Goal: Book appointment/travel/reservation

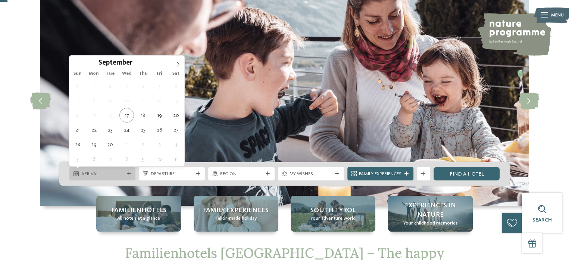
click at [129, 173] on icon at bounding box center [129, 174] width 4 height 4
click at [178, 66] on icon at bounding box center [177, 64] width 5 height 5
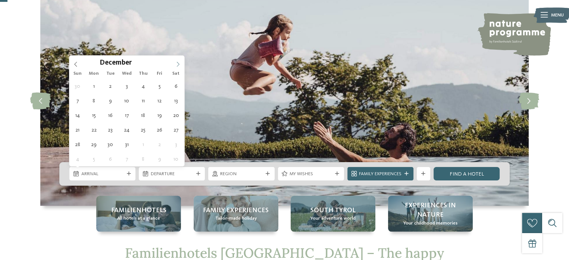
click at [178, 66] on icon at bounding box center [177, 64] width 5 height 5
type input "****"
click at [178, 66] on icon at bounding box center [177, 64] width 5 height 5
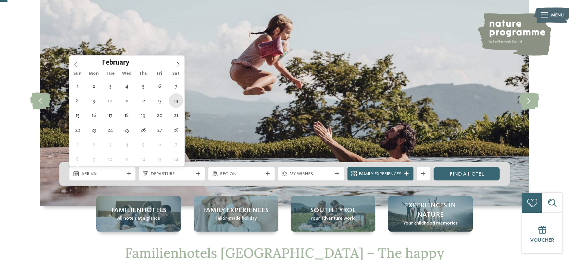
type div "[DATE]"
type input "****"
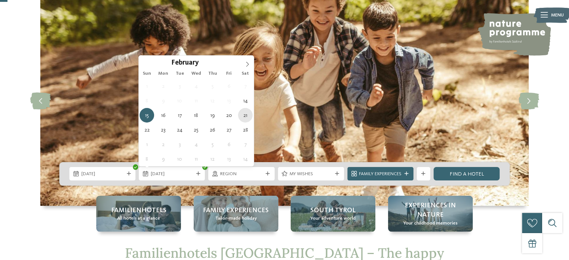
type div "[DATE]"
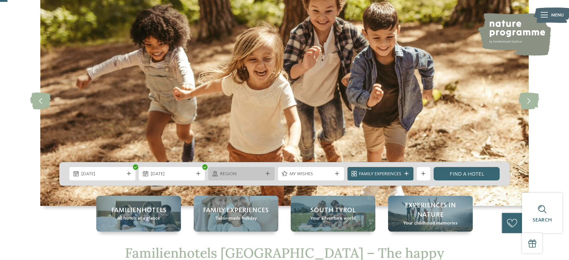
click at [267, 172] on icon at bounding box center [268, 174] width 4 height 4
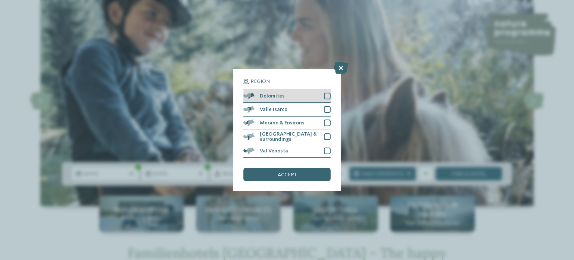
click at [328, 97] on div at bounding box center [327, 96] width 7 height 7
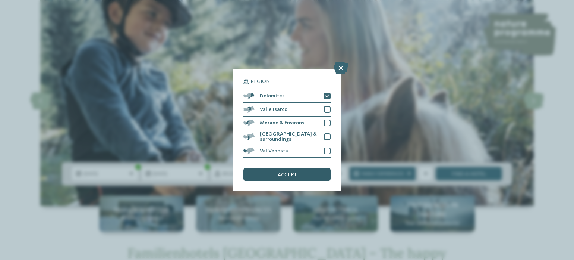
click at [276, 174] on div "accept" at bounding box center [287, 173] width 87 height 13
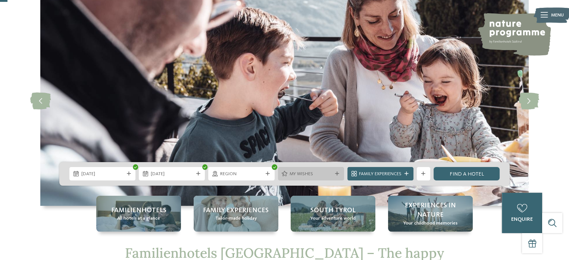
click at [337, 174] on icon at bounding box center [337, 174] width 4 height 4
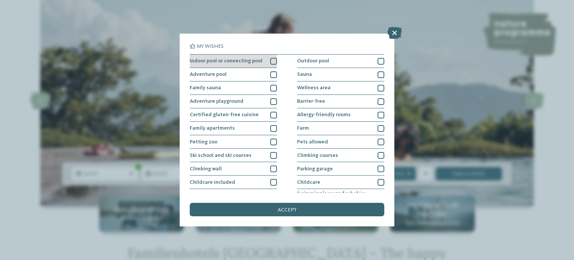
click at [273, 62] on div at bounding box center [273, 61] width 7 height 7
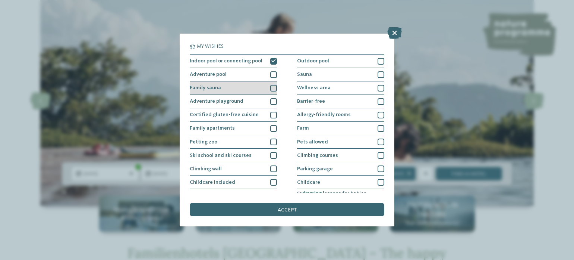
click at [272, 88] on div at bounding box center [273, 88] width 7 height 7
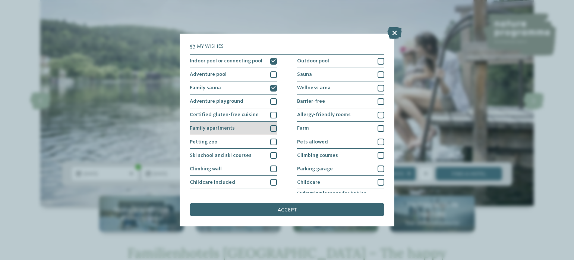
click at [271, 129] on div at bounding box center [273, 128] width 7 height 7
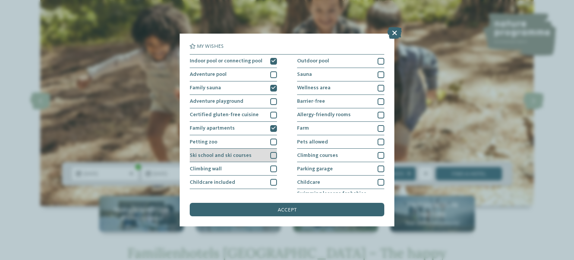
click at [273, 155] on div at bounding box center [273, 155] width 7 height 7
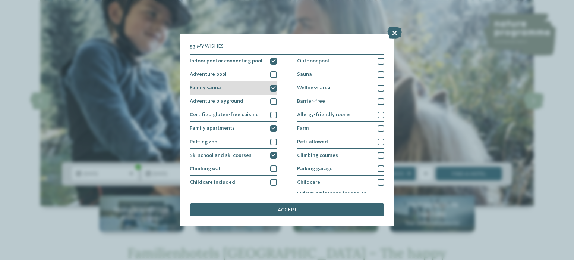
click at [272, 89] on icon at bounding box center [274, 88] width 4 height 4
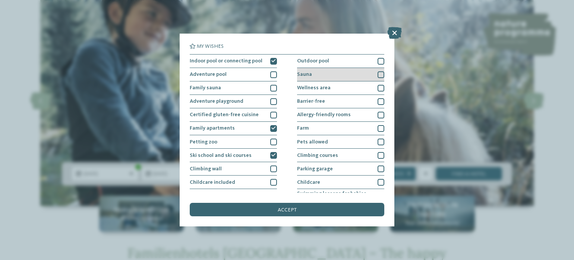
click at [378, 76] on div at bounding box center [381, 74] width 7 height 7
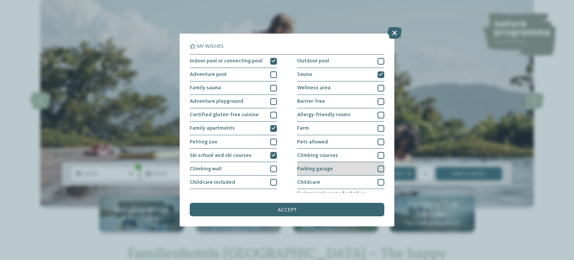
click at [378, 168] on div at bounding box center [381, 168] width 7 height 7
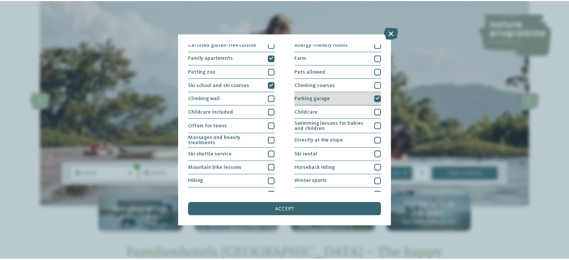
scroll to position [75, 0]
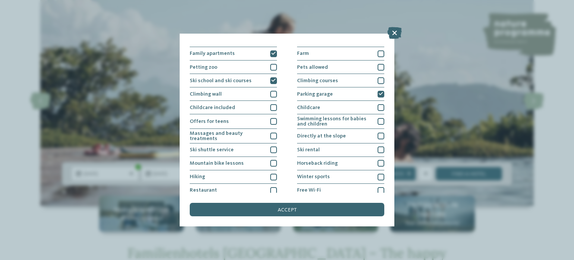
click at [288, 210] on span "accept" at bounding box center [287, 209] width 19 height 5
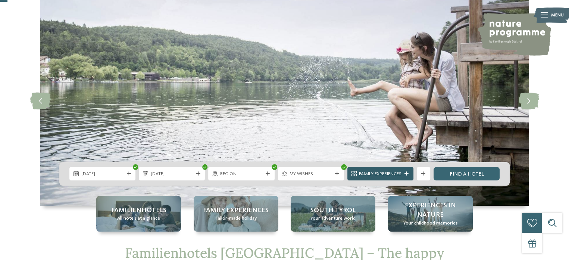
click at [407, 172] on icon at bounding box center [406, 174] width 4 height 4
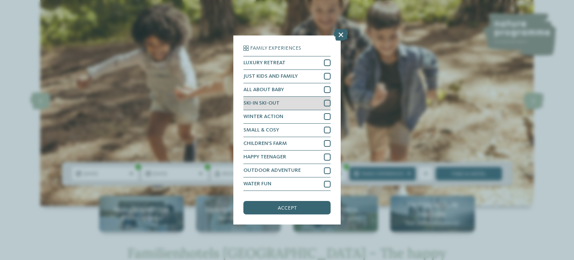
click at [327, 101] on div at bounding box center [327, 103] width 7 height 7
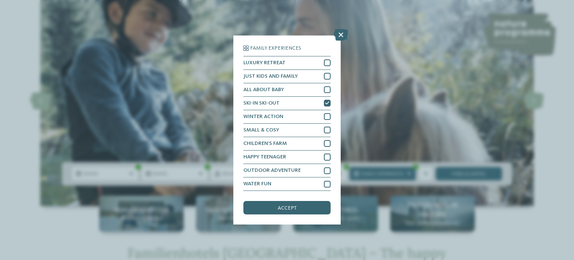
click at [303, 209] on div "accept" at bounding box center [287, 207] width 87 height 13
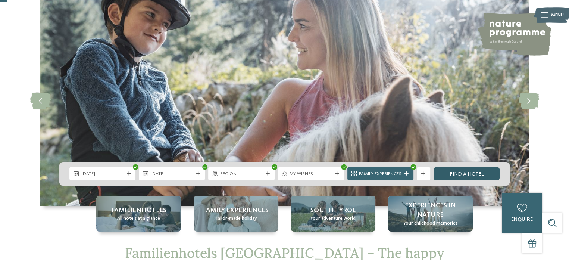
click at [445, 172] on link "Find a hotel" at bounding box center [466, 173] width 66 height 13
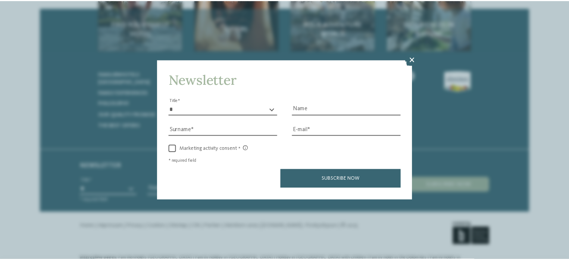
scroll to position [601, 0]
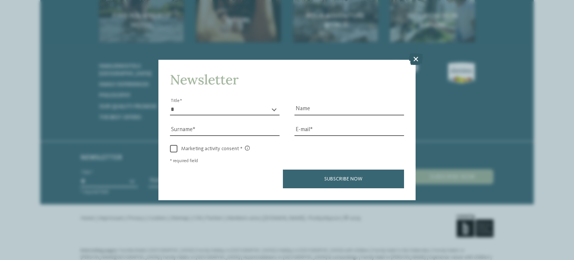
click at [415, 58] on icon at bounding box center [416, 59] width 15 height 12
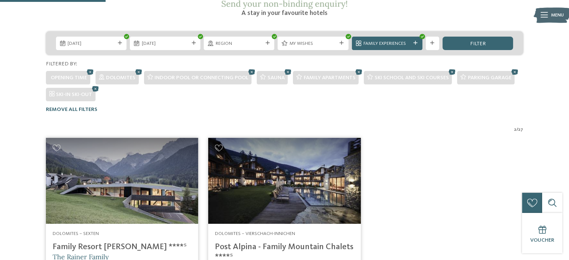
scroll to position [41, 0]
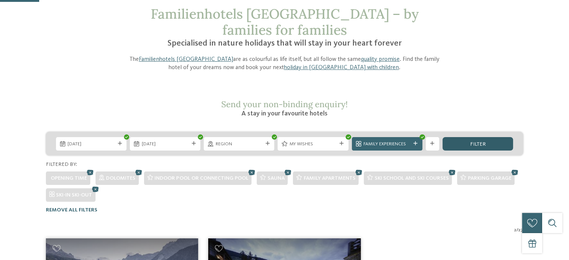
click at [499, 137] on div "filter" at bounding box center [477, 143] width 70 height 13
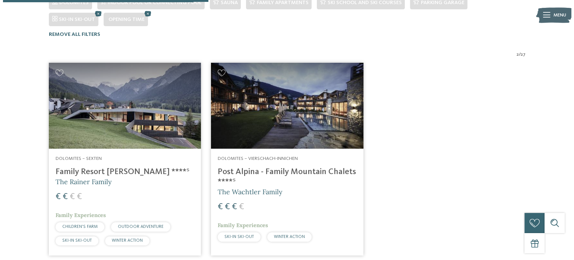
scroll to position [217, 0]
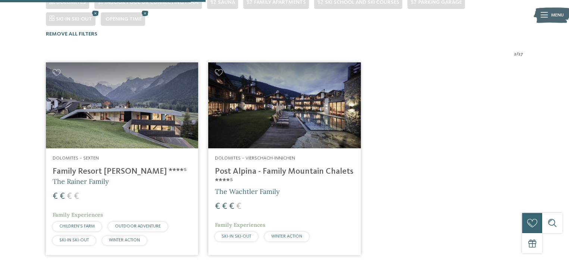
click at [542, 10] on div at bounding box center [543, 15] width 7 height 17
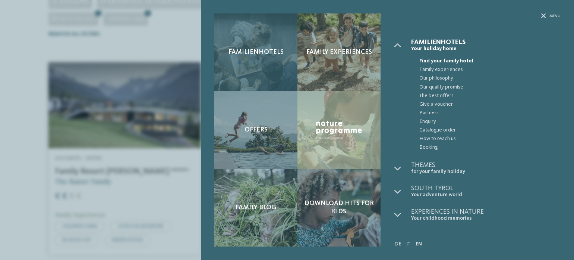
click at [252, 56] on span "Familienhotels" at bounding box center [256, 52] width 55 height 8
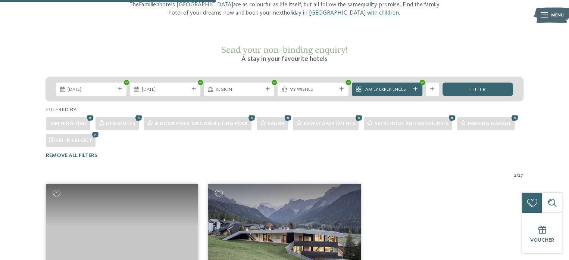
scroll to position [4, 0]
